Goal: Transaction & Acquisition: Purchase product/service

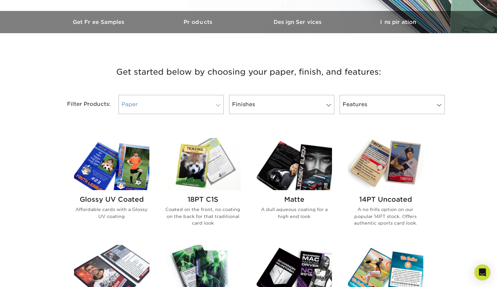
scroll to position [197, 0]
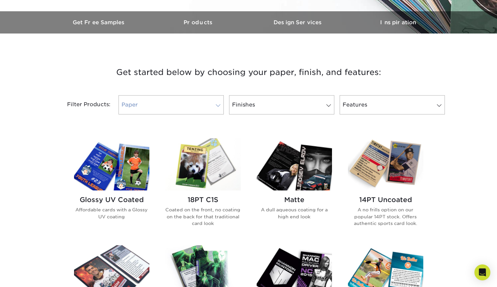
click at [208, 106] on link "Paper" at bounding box center [171, 104] width 105 height 19
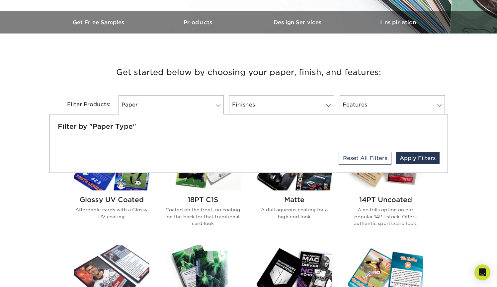
click at [304, 83] on h3 "Get started below by choosing your paper, finish, and features:" at bounding box center [248, 72] width 388 height 30
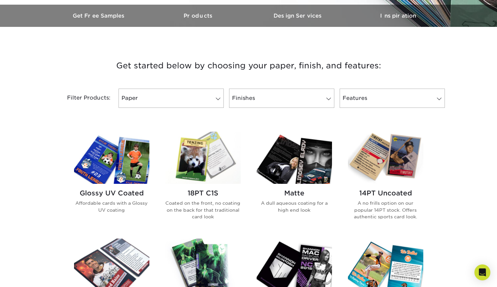
scroll to position [204, 0]
click at [129, 153] on img at bounding box center [111, 157] width 75 height 52
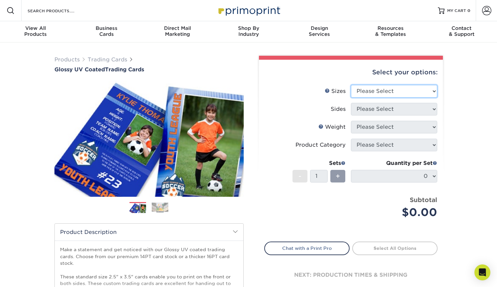
select select "2.50x3.50"
select select "13abbda7-1d64-4f25-8bb2-c179b224825d"
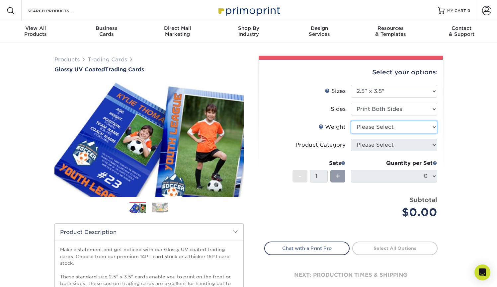
select select "14PT"
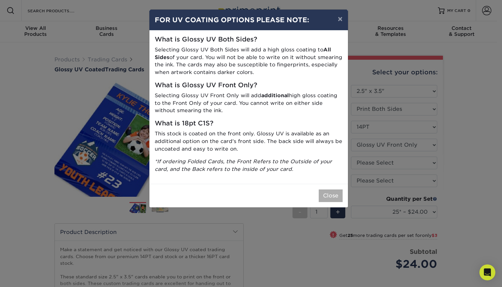
click at [326, 195] on button "Close" at bounding box center [331, 196] width 24 height 13
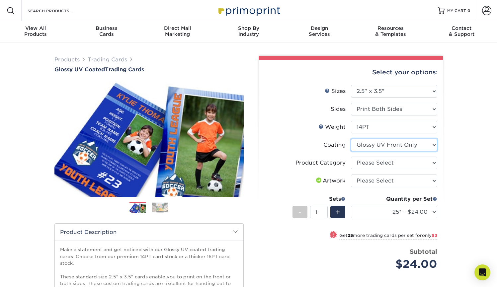
select select "ae367451-b2b8-45df-a344-0f05b6a12993"
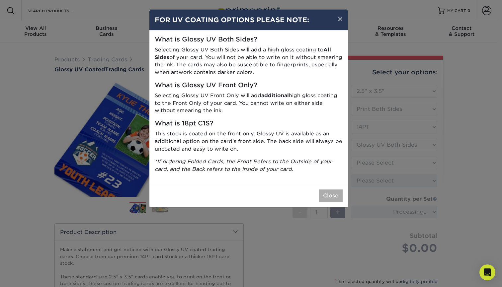
click at [333, 190] on button "Close" at bounding box center [331, 196] width 24 height 13
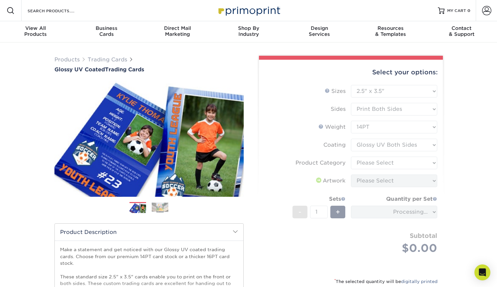
click at [390, 162] on form "Sizes Help Sizes Please Select 2.5" x 3.5" Sides Please Select 16PT - 1" at bounding box center [350, 177] width 173 height 185
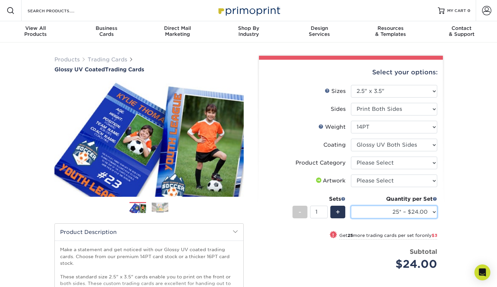
select select "250* – $48.00"
